Goal: Information Seeking & Learning: Learn about a topic

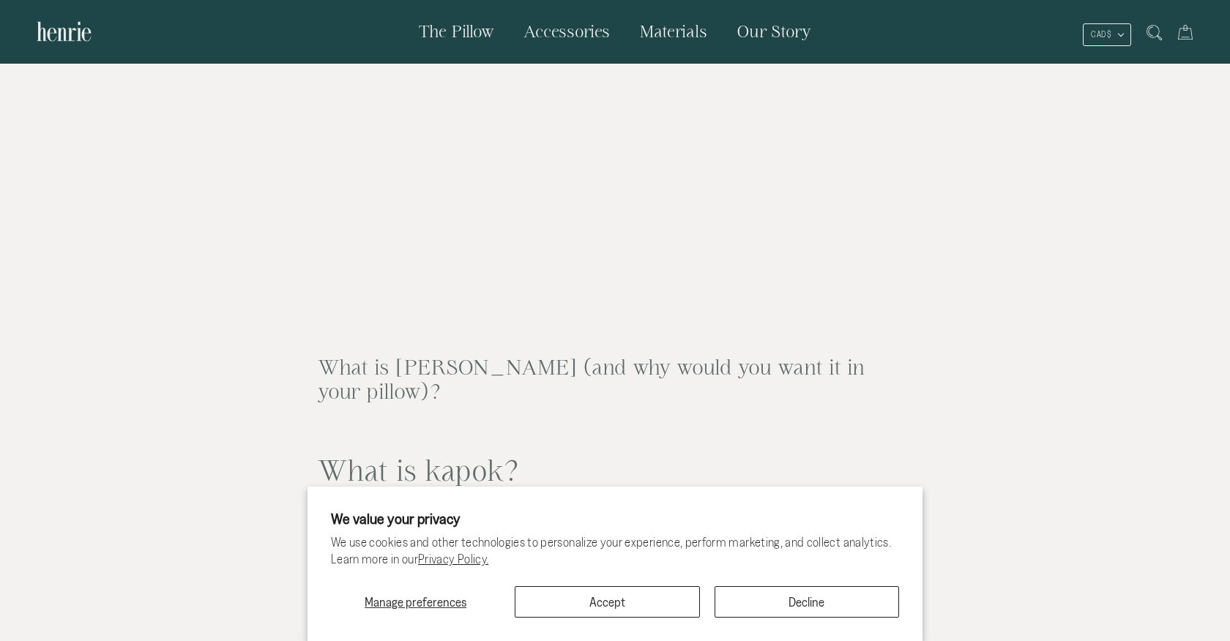
scroll to position [1754, 0]
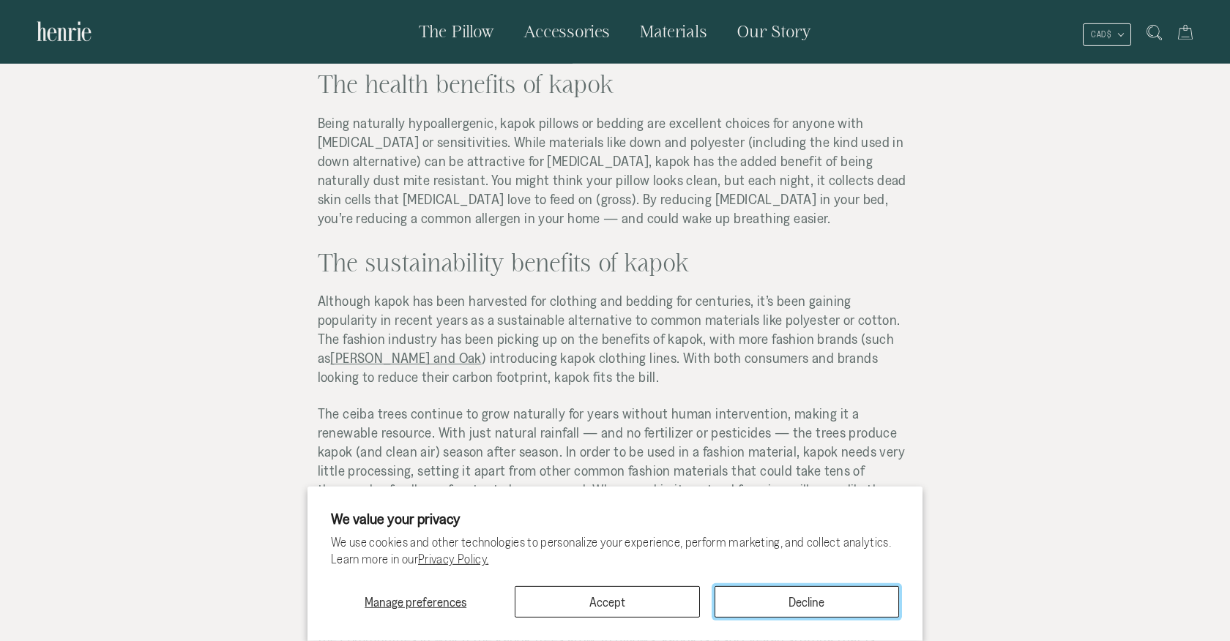
click at [799, 605] on button "Decline" at bounding box center [806, 601] width 184 height 31
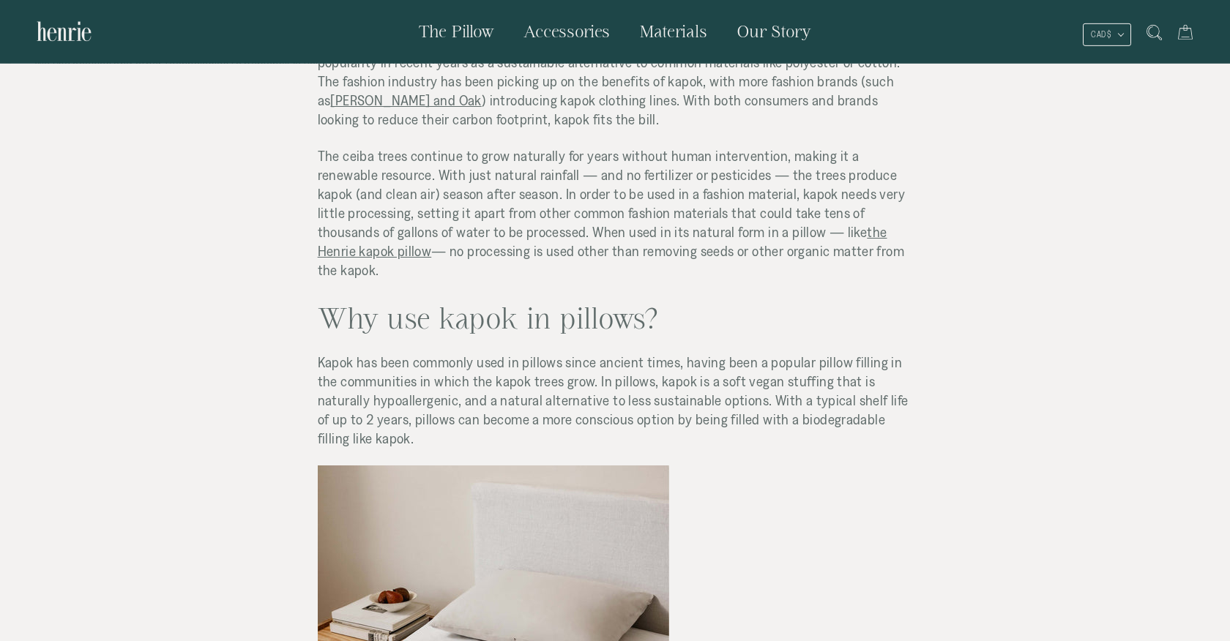
scroll to position [2015, 0]
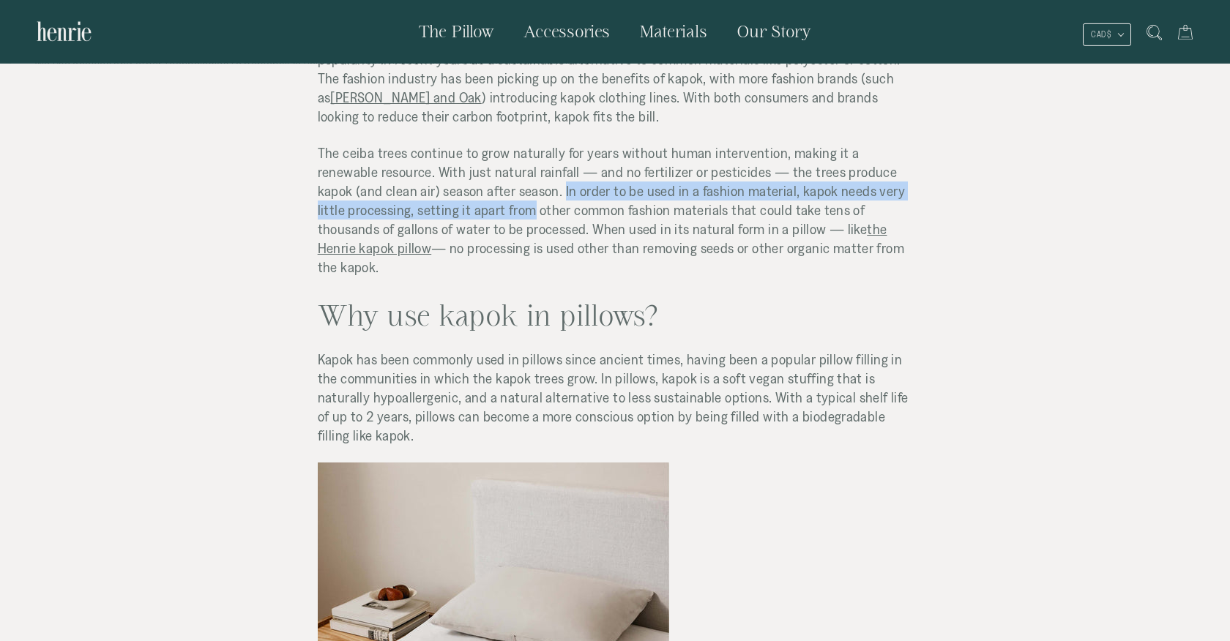
drag, startPoint x: 497, startPoint y: 169, endPoint x: 501, endPoint y: 191, distance: 22.4
click at [501, 191] on span "The ceiba trees continue to grow naturally for years without human intervention…" at bounding box center [611, 210] width 587 height 130
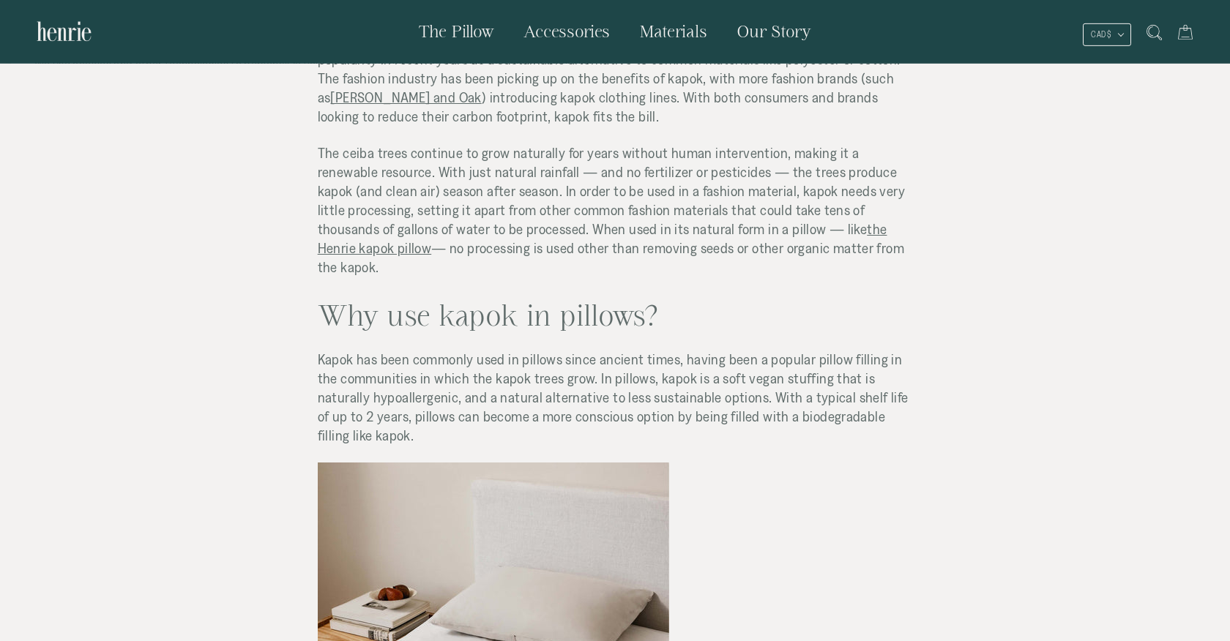
click at [444, 195] on p "The ceiba trees continue to grow naturally for years without human intervention…" at bounding box center [615, 209] width 595 height 133
click at [374, 183] on span "The ceiba trees continue to grow naturally for years without human intervention…" at bounding box center [611, 210] width 587 height 130
click at [352, 188] on span "The ceiba trees continue to grow naturally for years without human intervention…" at bounding box center [611, 210] width 587 height 130
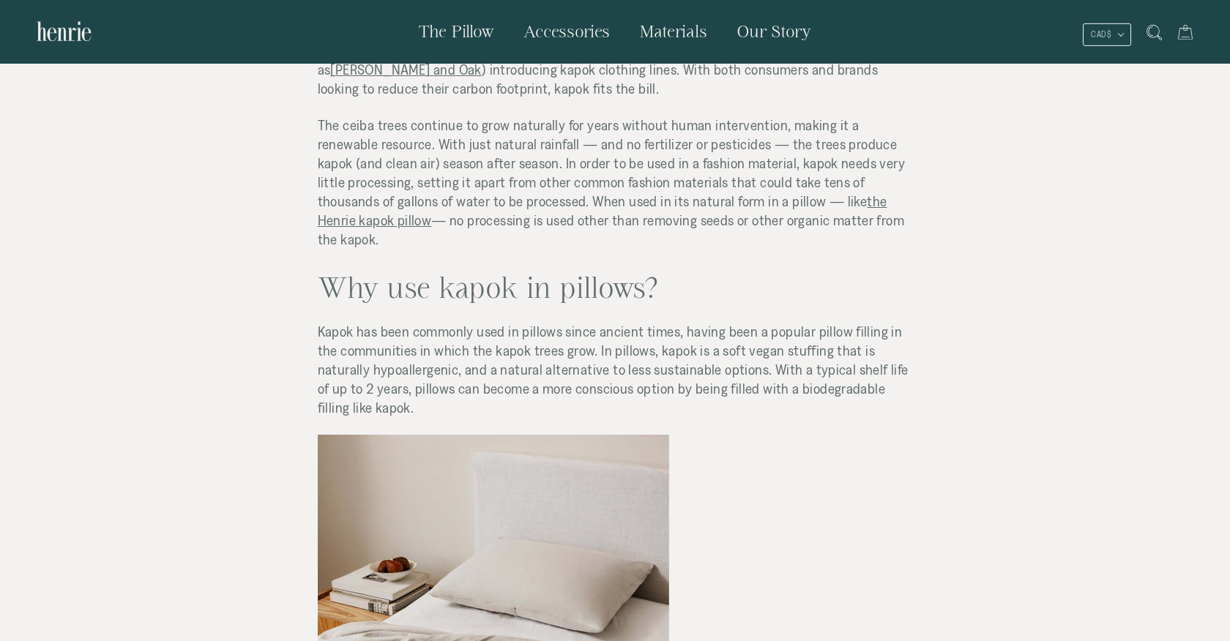
scroll to position [2052, 0]
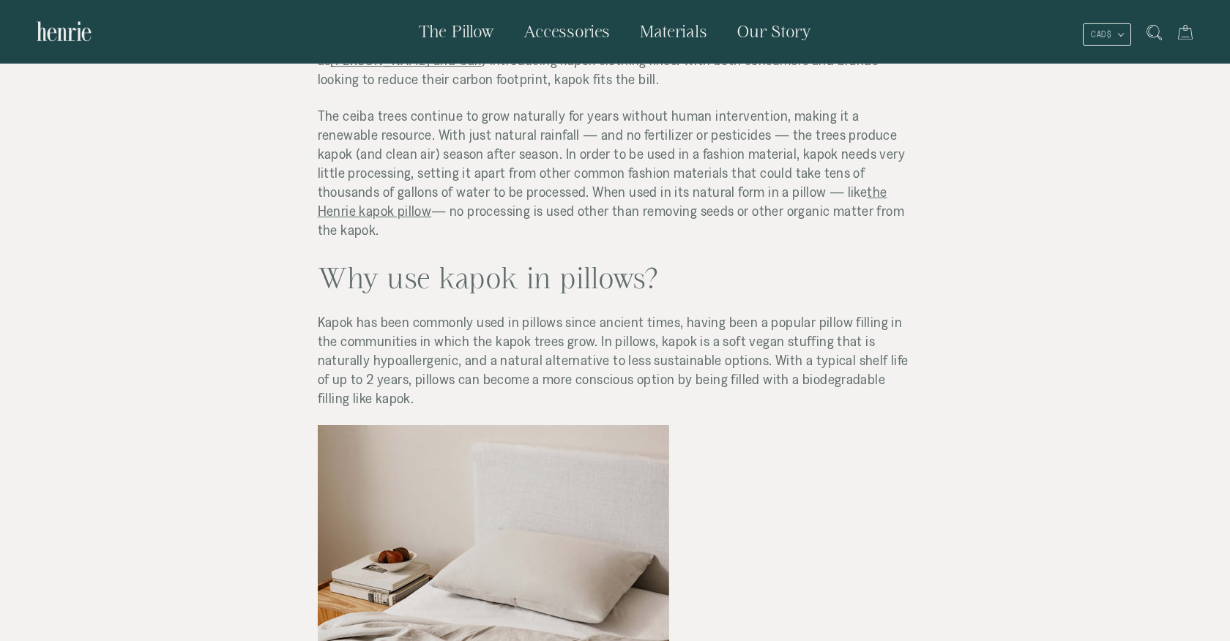
click at [345, 168] on span "The ceiba trees continue to grow naturally for years without human intervention…" at bounding box center [611, 173] width 587 height 130
click at [425, 166] on span "The ceiba trees continue to grow naturally for years without human intervention…" at bounding box center [611, 173] width 587 height 130
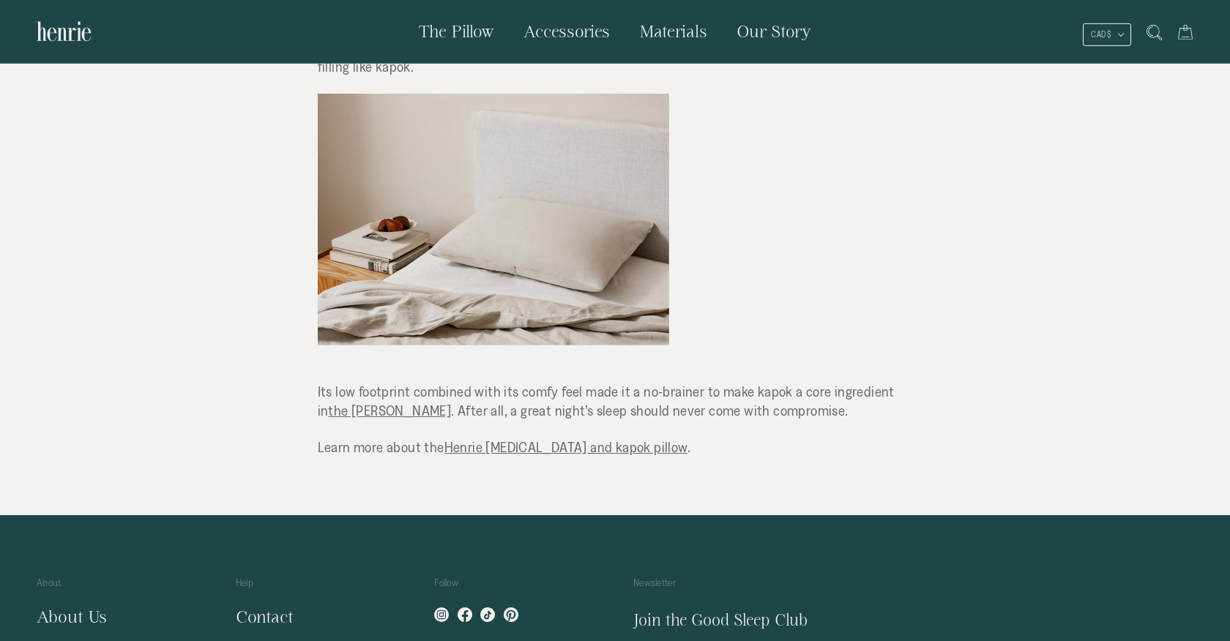
scroll to position [2388, 0]
